Goal: Task Accomplishment & Management: Complete application form

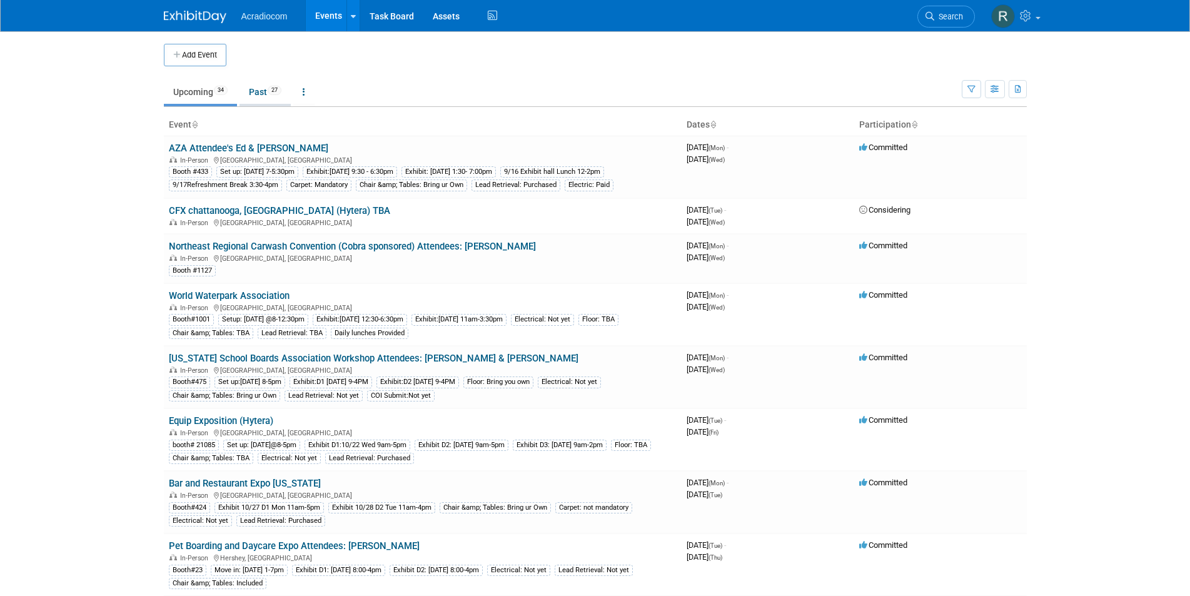
click at [266, 89] on link "Past 27" at bounding box center [264, 92] width 51 height 24
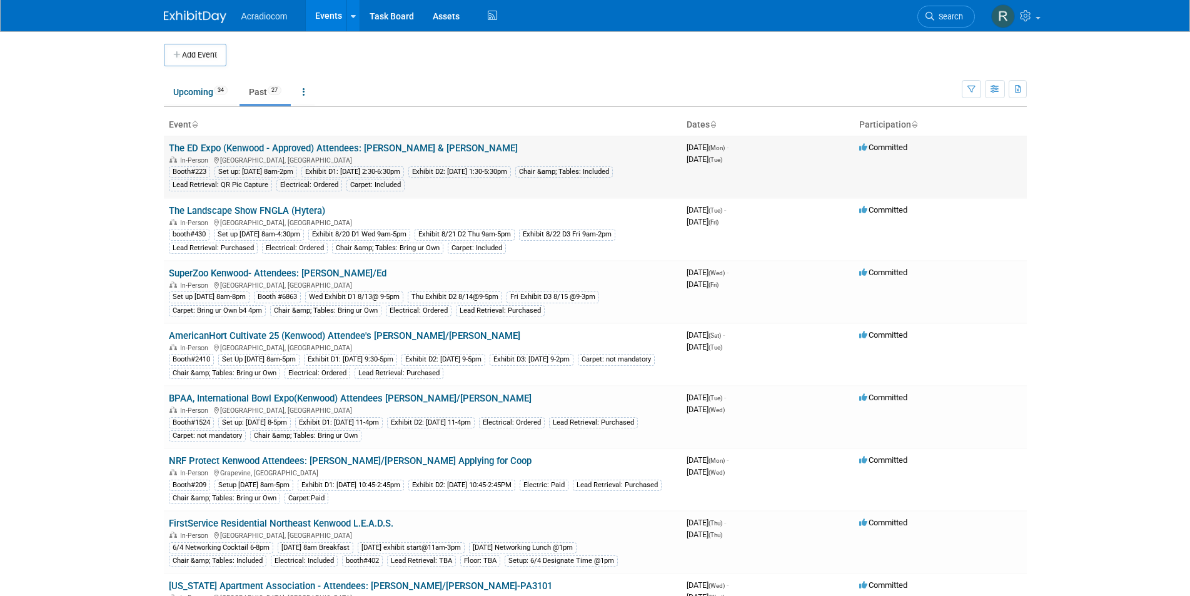
click at [297, 148] on link "The ED Expo (Kenwood - Approved) Attendees: [PERSON_NAME] & [PERSON_NAME]" at bounding box center [343, 148] width 349 height 11
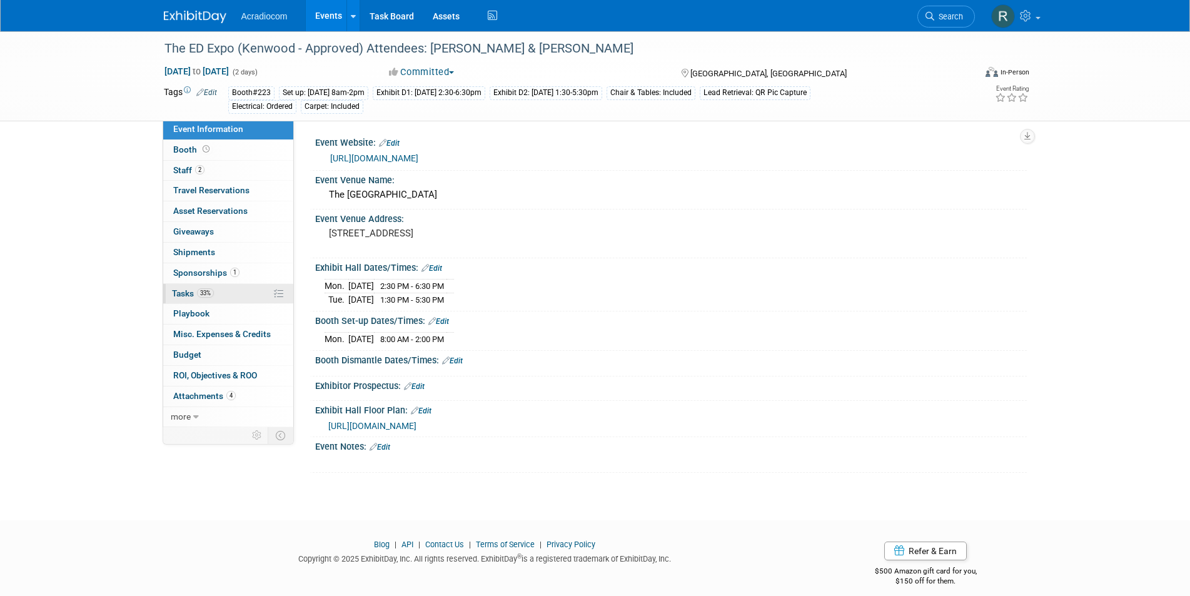
click at [198, 298] on link "33% Tasks 33%" at bounding box center [228, 294] width 130 height 20
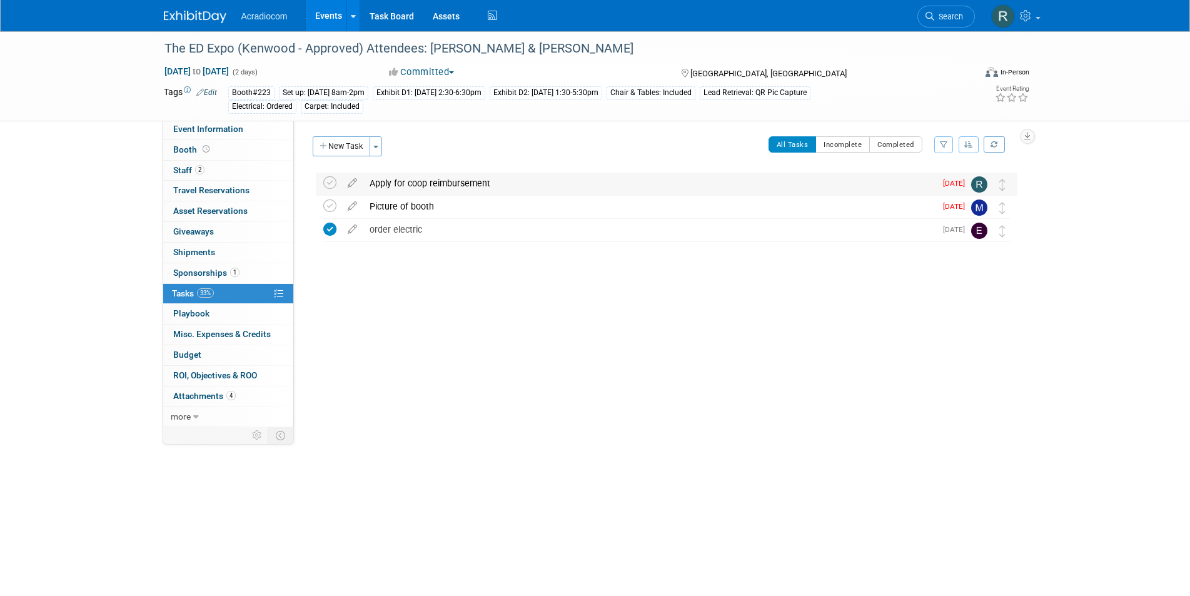
click at [375, 178] on div "Apply for coop reimbursement" at bounding box center [649, 183] width 572 height 21
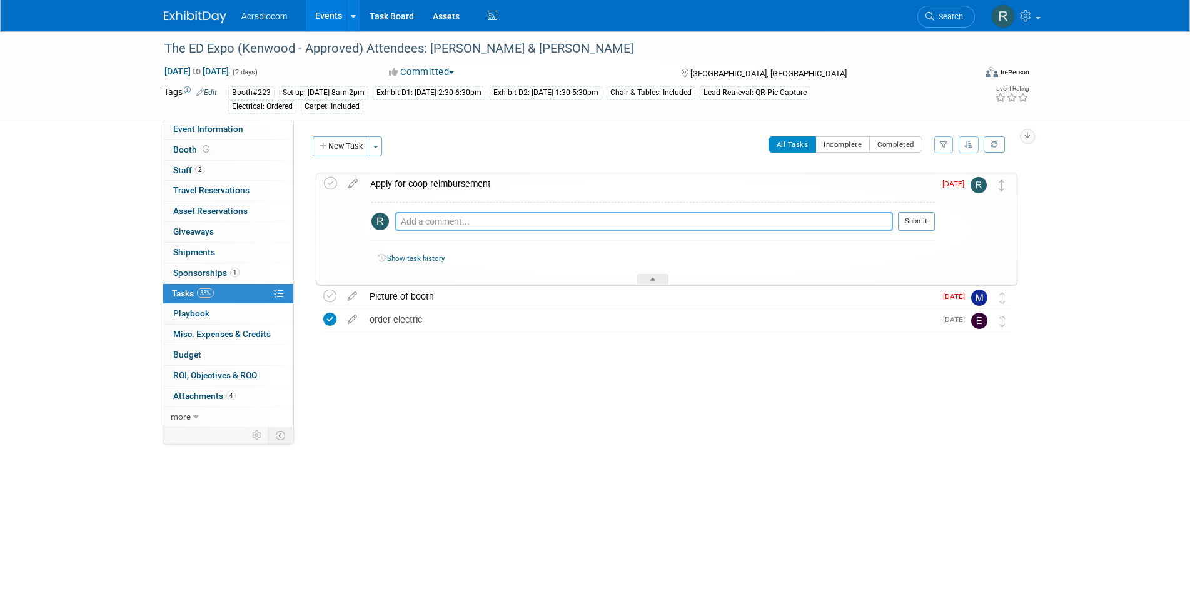
drag, startPoint x: 441, startPoint y: 223, endPoint x: 573, endPoint y: 199, distance: 134.7
click at [492, 214] on textarea at bounding box center [644, 221] width 498 height 19
type textarea "S"
drag, startPoint x: 456, startPoint y: 220, endPoint x: 505, endPoint y: 212, distance: 49.4
click at [459, 219] on textarea "Applied - Clain # 12711" at bounding box center [644, 221] width 498 height 19
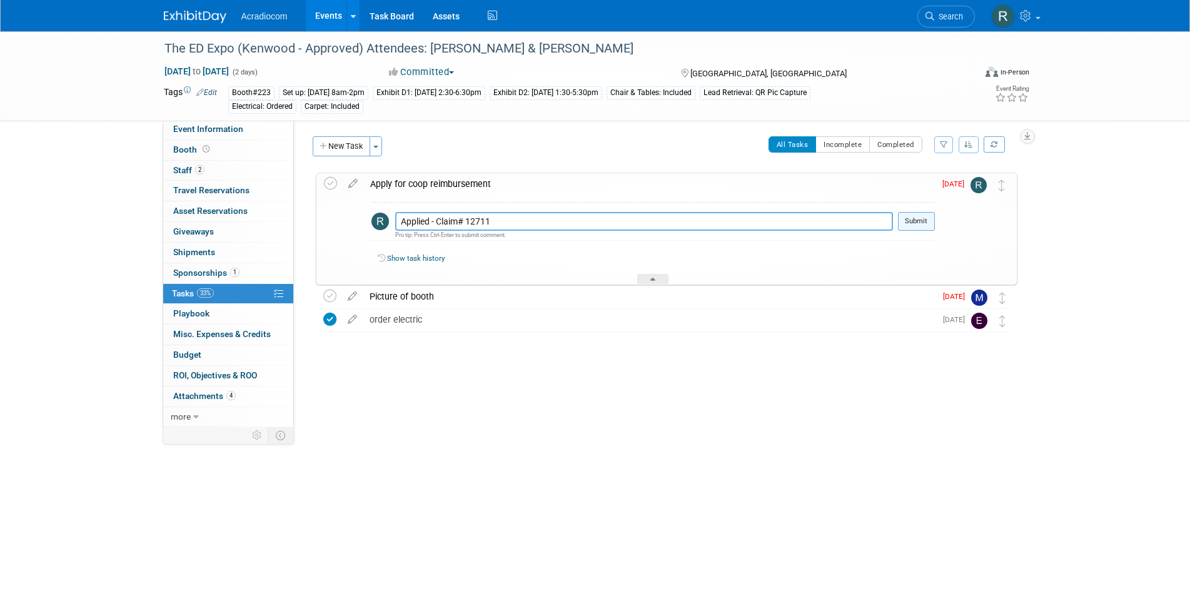
type textarea "Applied - Claim# 12711"
click at [917, 218] on button "Submit" at bounding box center [916, 221] width 37 height 19
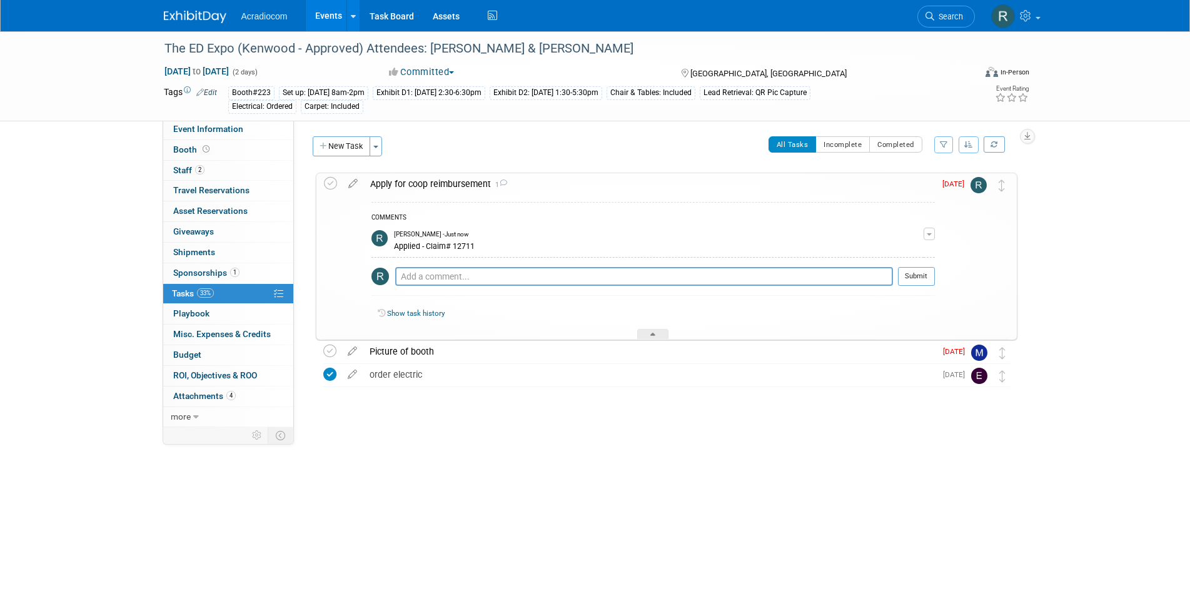
click at [976, 188] on img at bounding box center [978, 185] width 16 height 16
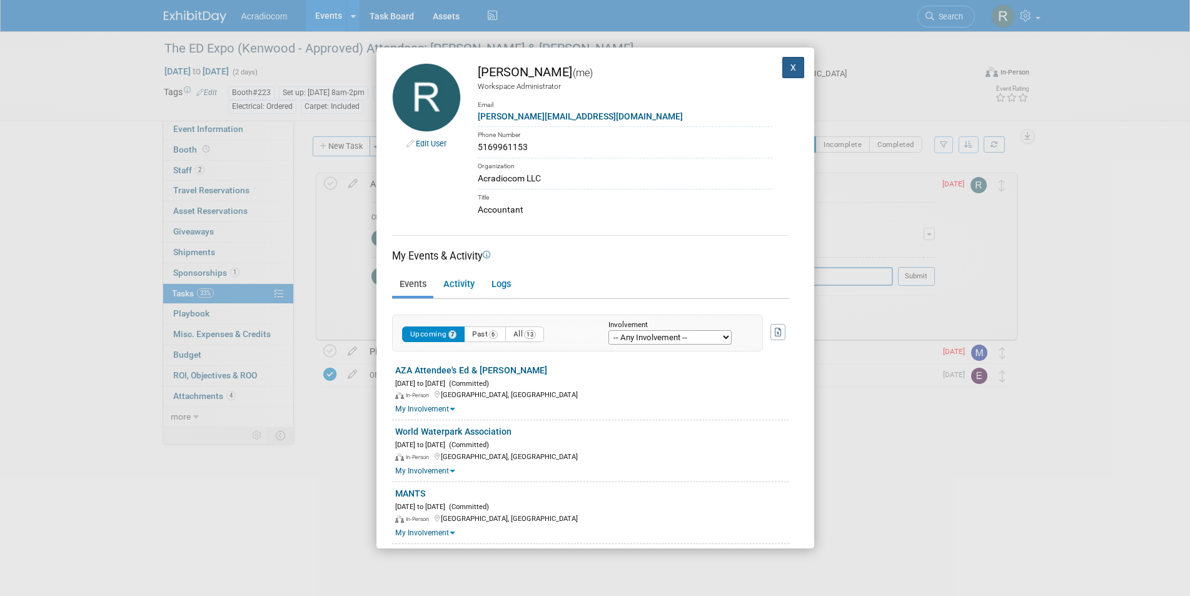
click at [782, 66] on button "X" at bounding box center [793, 67] width 23 height 21
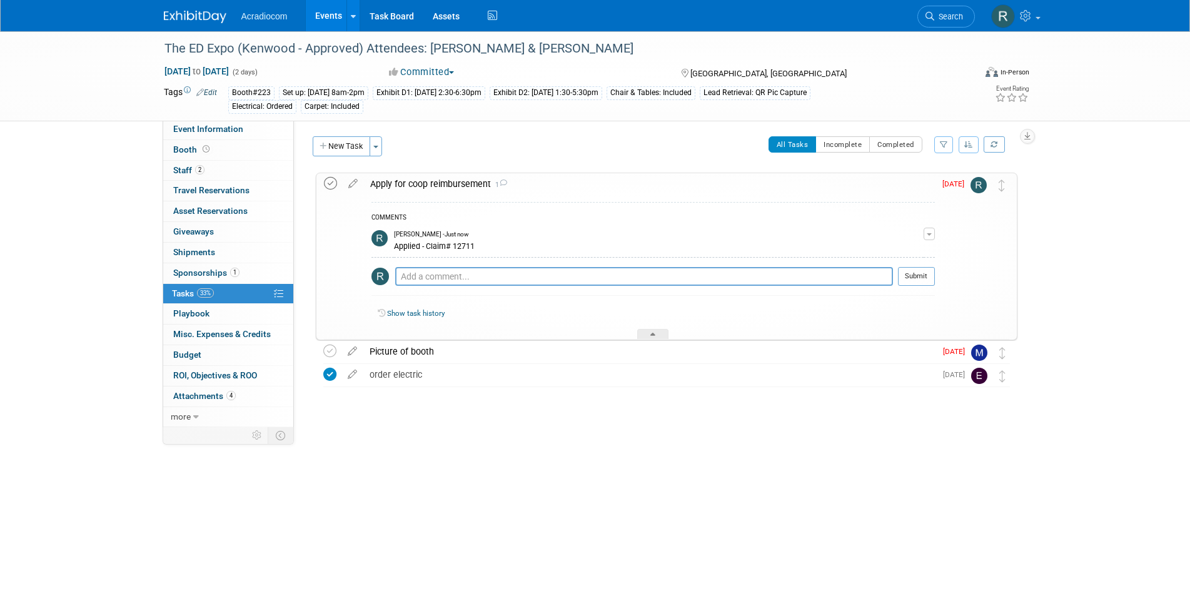
click at [326, 179] on icon at bounding box center [330, 183] width 13 height 13
click at [212, 390] on link "4 Attachments 4" at bounding box center [228, 396] width 130 height 20
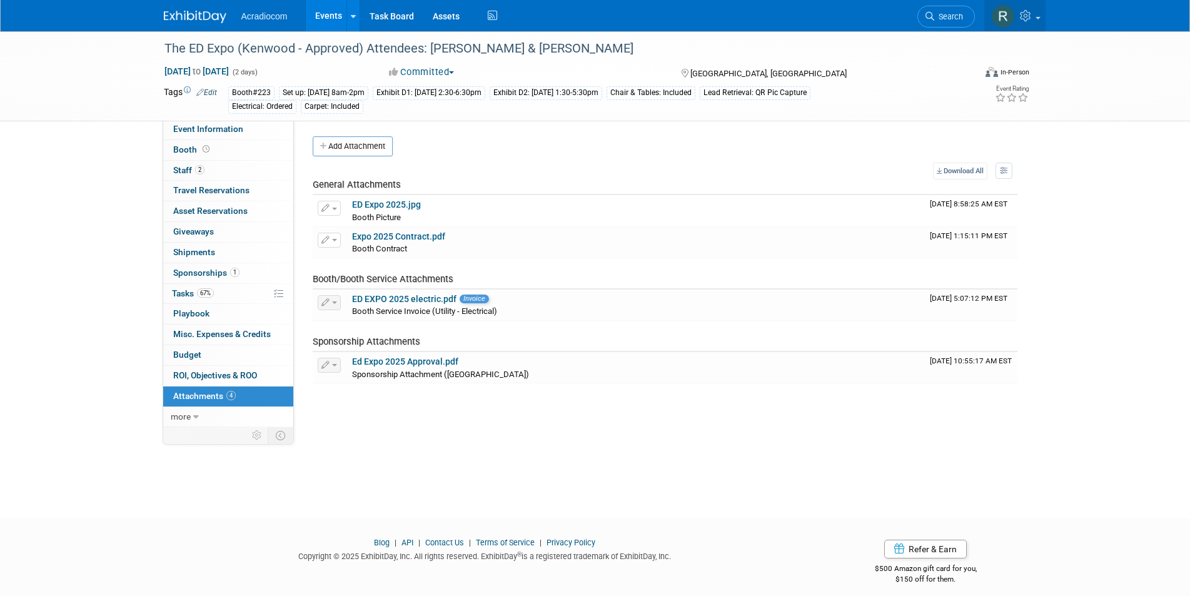
click at [1001, 15] on img at bounding box center [1003, 16] width 24 height 24
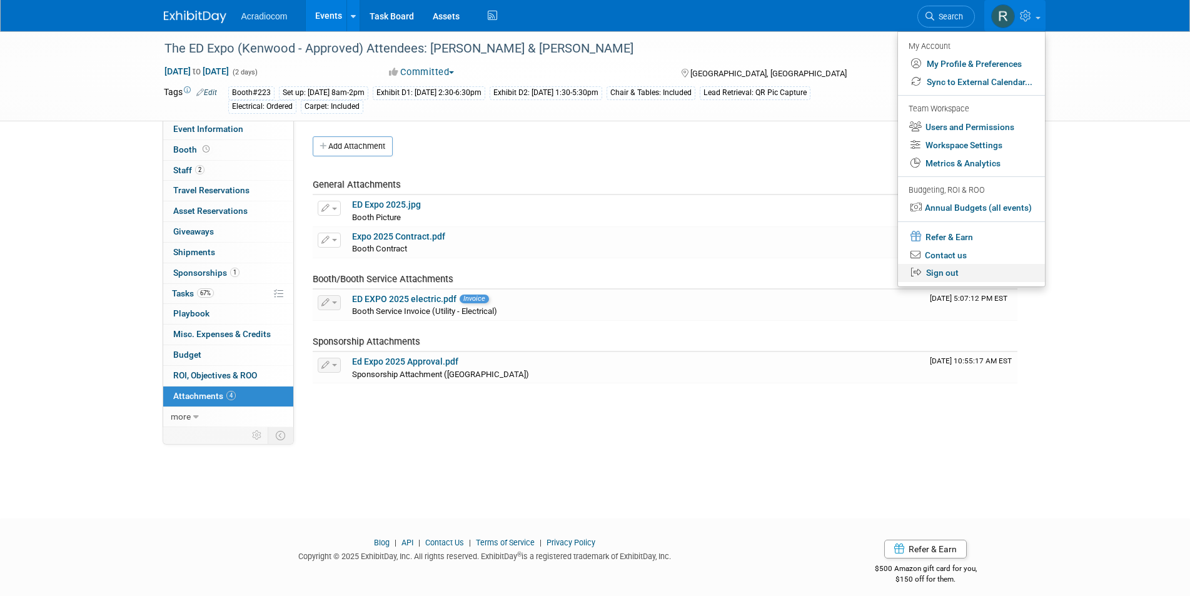
drag, startPoint x: 932, startPoint y: 269, endPoint x: 992, endPoint y: 89, distance: 189.0
click at [932, 269] on link "Sign out" at bounding box center [971, 273] width 147 height 18
